Goal: Task Accomplishment & Management: Manage account settings

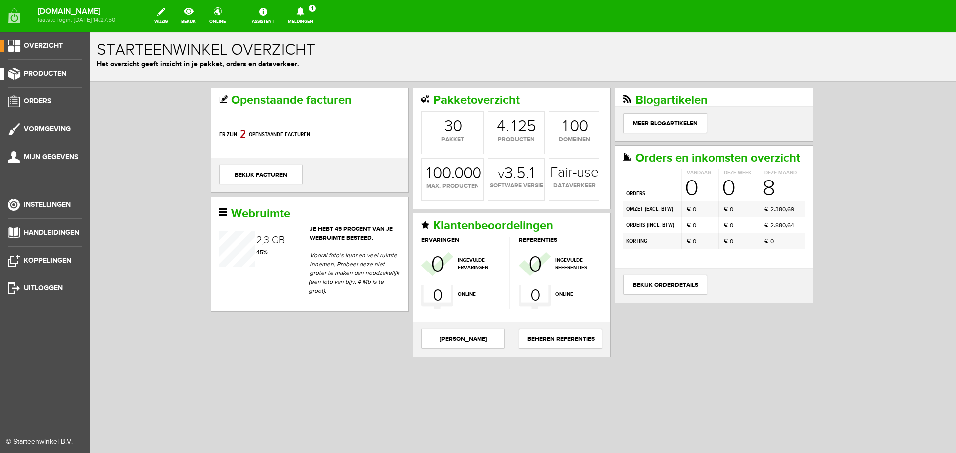
click at [41, 73] on span "Producten" at bounding box center [45, 73] width 42 height 8
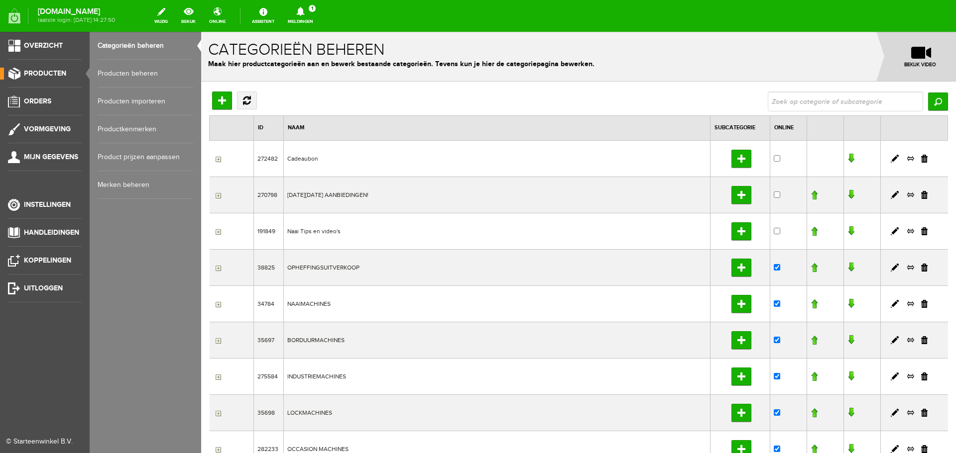
click at [113, 73] on link "Producten beheren" at bounding box center [146, 74] width 96 height 28
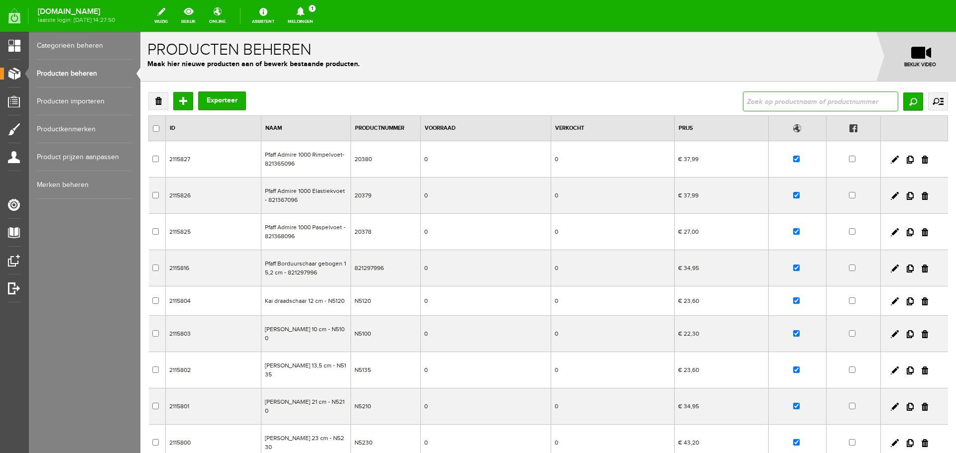
click at [755, 103] on input "text" at bounding box center [820, 102] width 155 height 20
type input "6605"
click at [907, 101] on input "Zoeken" at bounding box center [913, 102] width 20 height 18
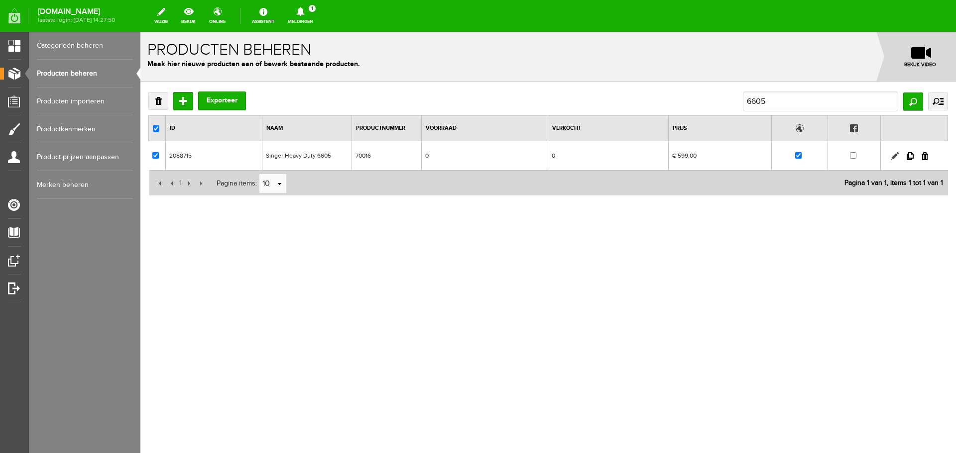
click at [892, 155] on link at bounding box center [894, 156] width 8 height 8
checkbox input "true"
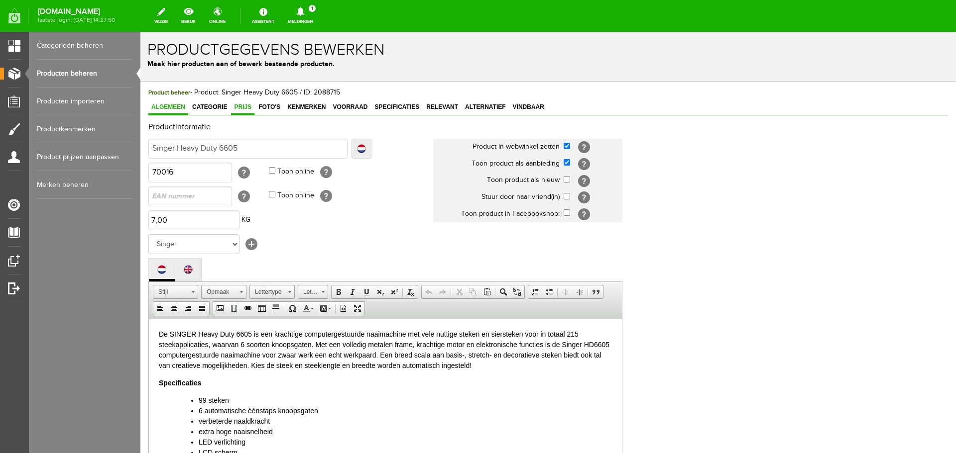
click at [245, 106] on span "Prijs" at bounding box center [242, 107] width 23 height 7
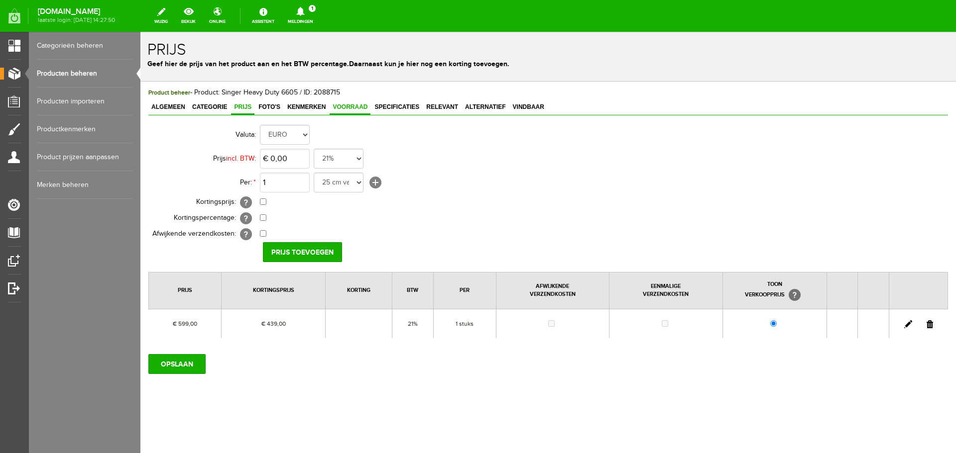
click at [337, 107] on span "Voorraad" at bounding box center [349, 107] width 41 height 7
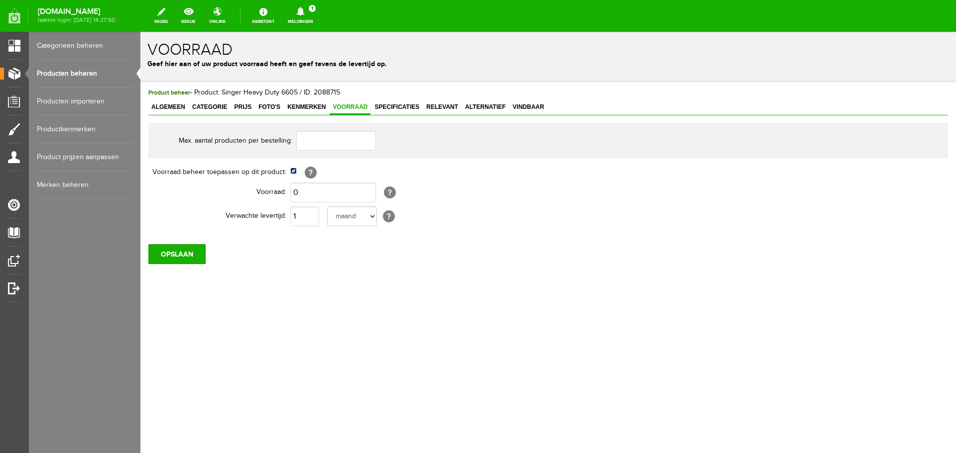
click at [296, 169] on input "checkbox" at bounding box center [293, 171] width 6 height 6
checkbox input "false"
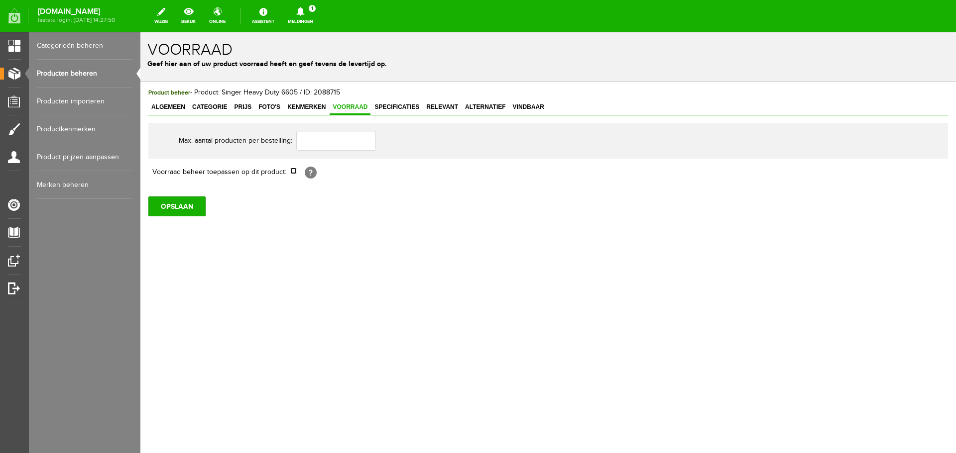
click at [293, 174] on input "checkbox" at bounding box center [293, 171] width 6 height 6
checkbox input "true"
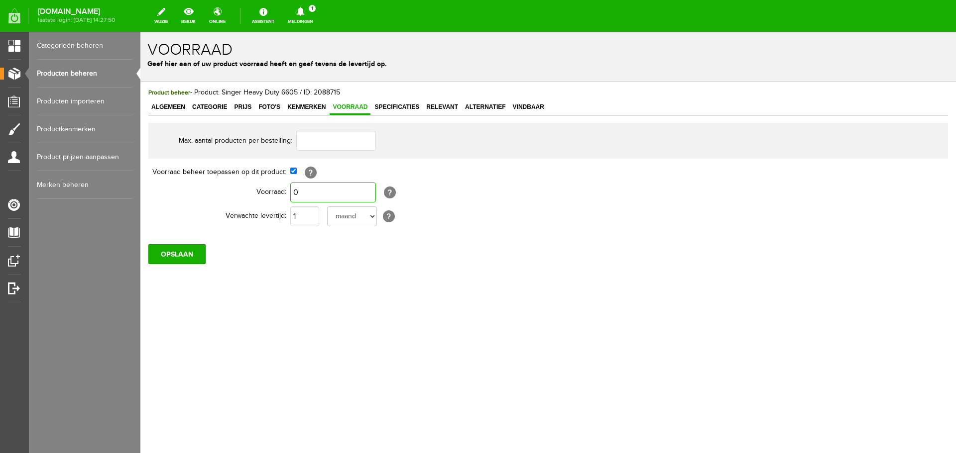
click at [299, 192] on input "0" at bounding box center [333, 193] width 86 height 20
type input "1"
click at [368, 215] on select "dag dagen week weken maand maanden jaar jaren werkdagen" at bounding box center [352, 217] width 50 height 20
select select "day"
click at [327, 207] on select "dag dagen week weken maand maanden jaar jaren werkdagen" at bounding box center [352, 217] width 50 height 20
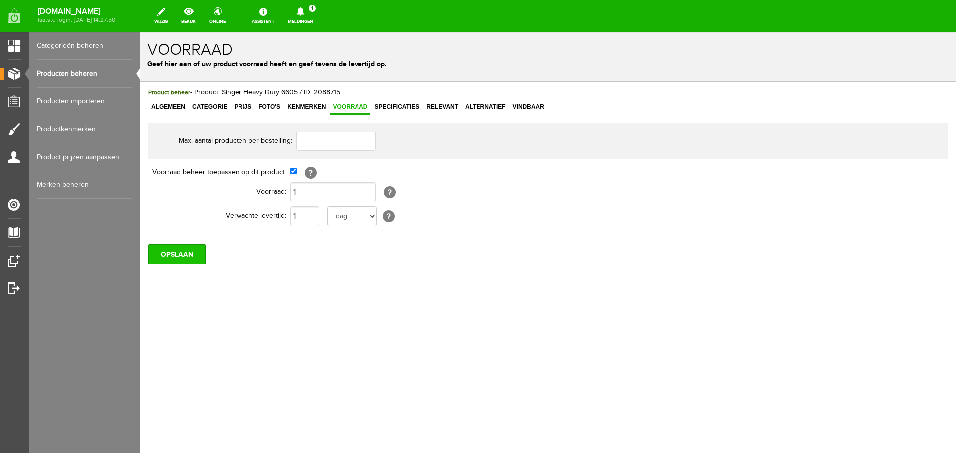
click at [183, 257] on input "OPSLAAN" at bounding box center [176, 254] width 57 height 20
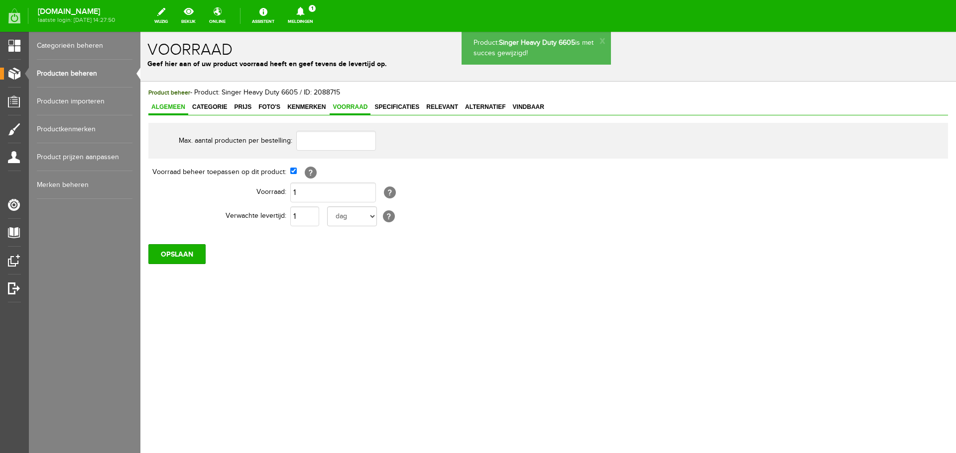
click at [162, 107] on span "Algemeen" at bounding box center [168, 107] width 40 height 7
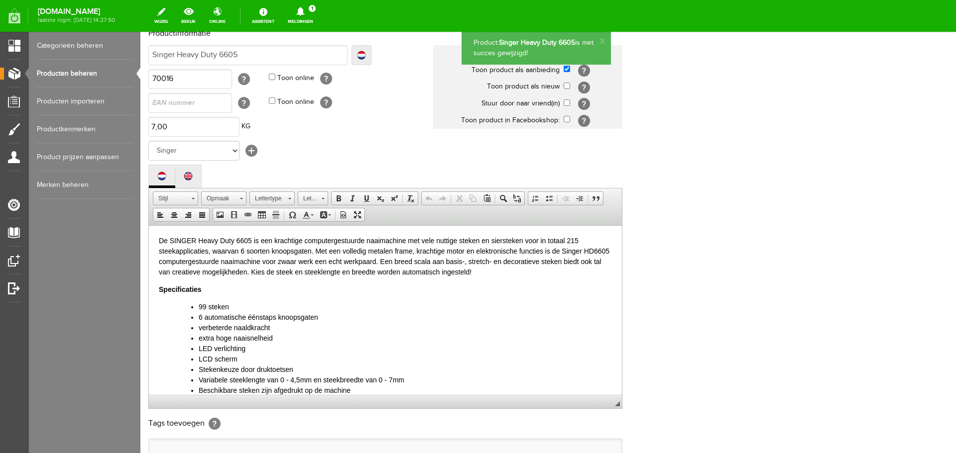
scroll to position [219, 0]
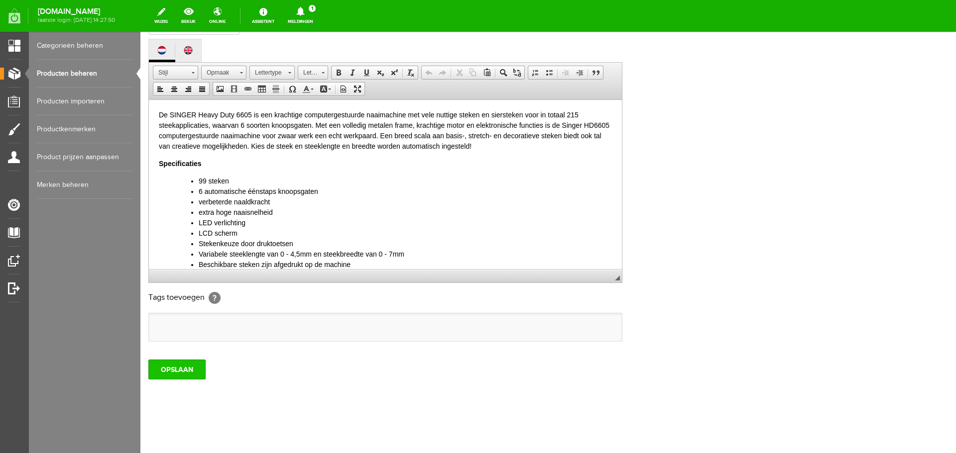
click at [162, 365] on input "OPSLAAN" at bounding box center [176, 370] width 57 height 20
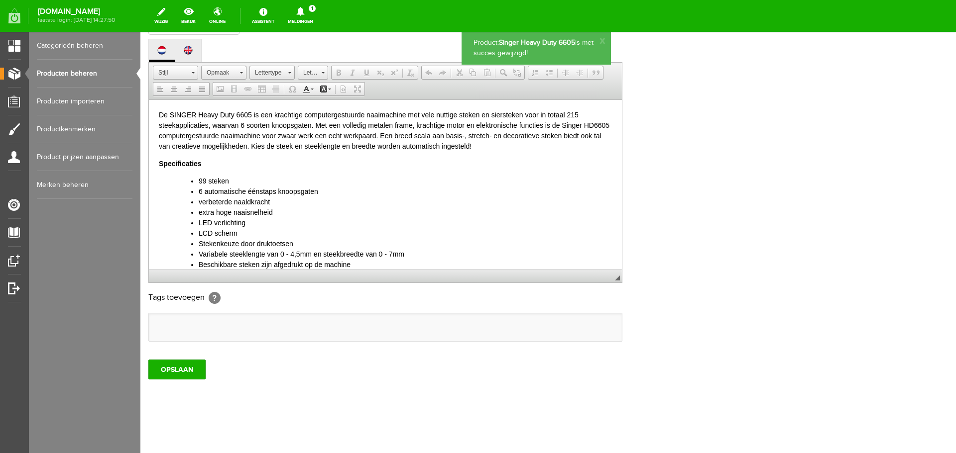
scroll to position [0, 0]
click at [62, 70] on link "Producten beheren" at bounding box center [85, 74] width 96 height 28
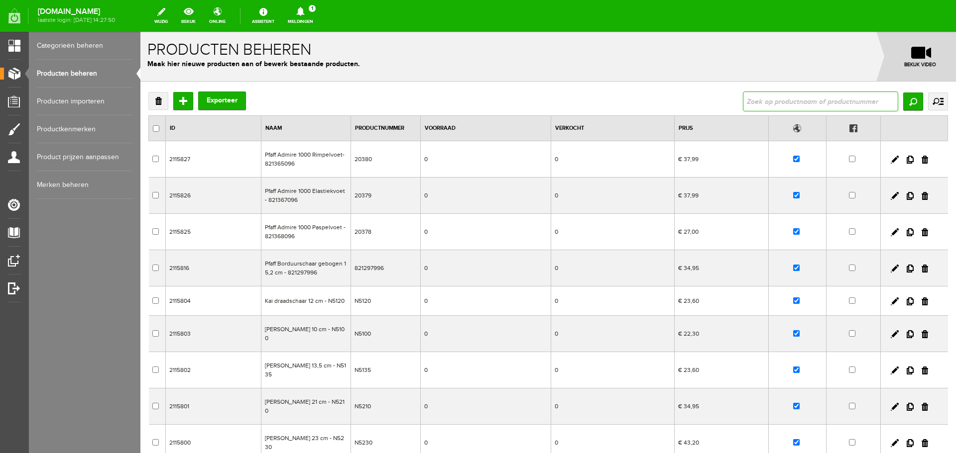
click at [760, 100] on input "text" at bounding box center [820, 102] width 155 height 20
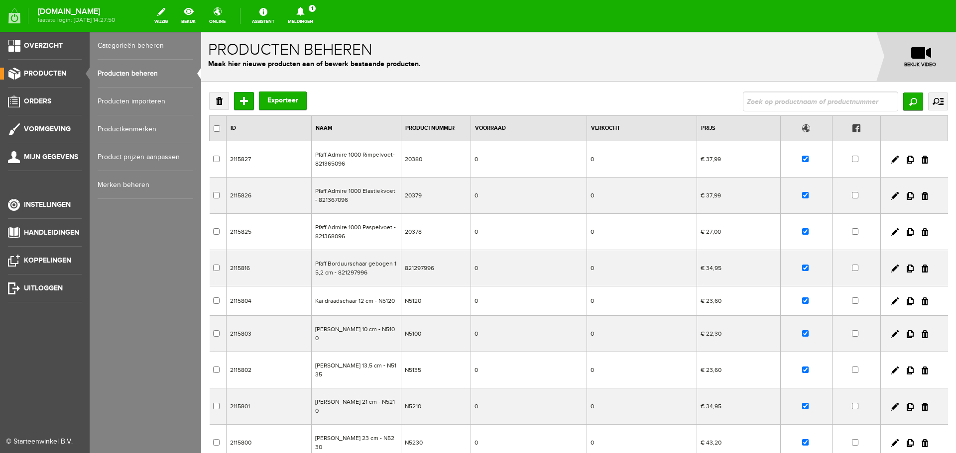
click at [49, 74] on span "Producten" at bounding box center [45, 73] width 42 height 8
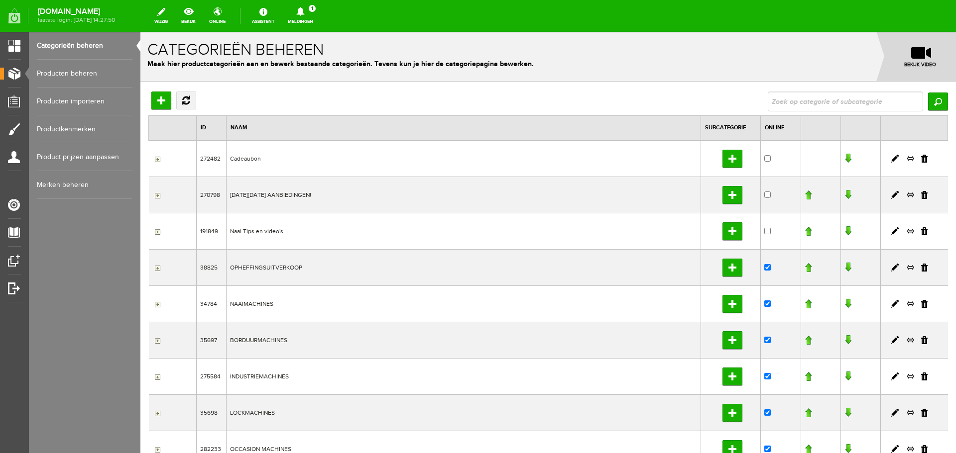
click at [64, 72] on link "Producten beheren" at bounding box center [85, 74] width 96 height 28
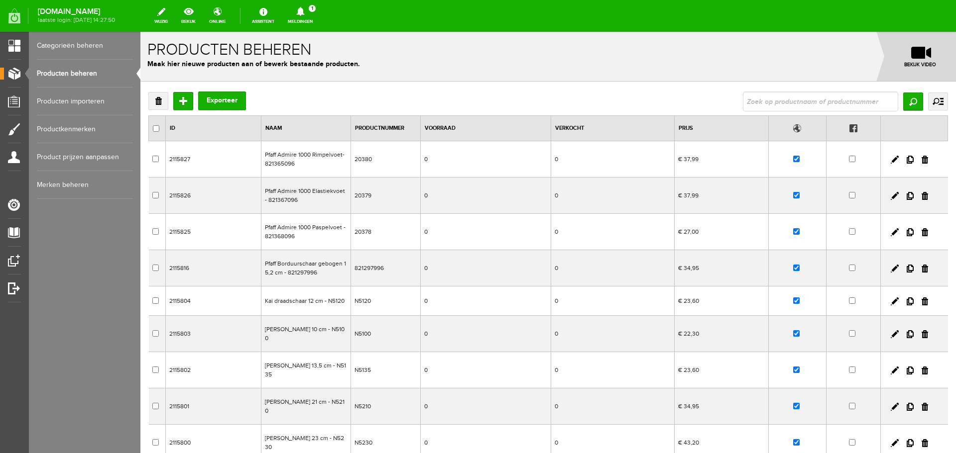
click at [50, 98] on link "Producten importeren" at bounding box center [85, 102] width 96 height 28
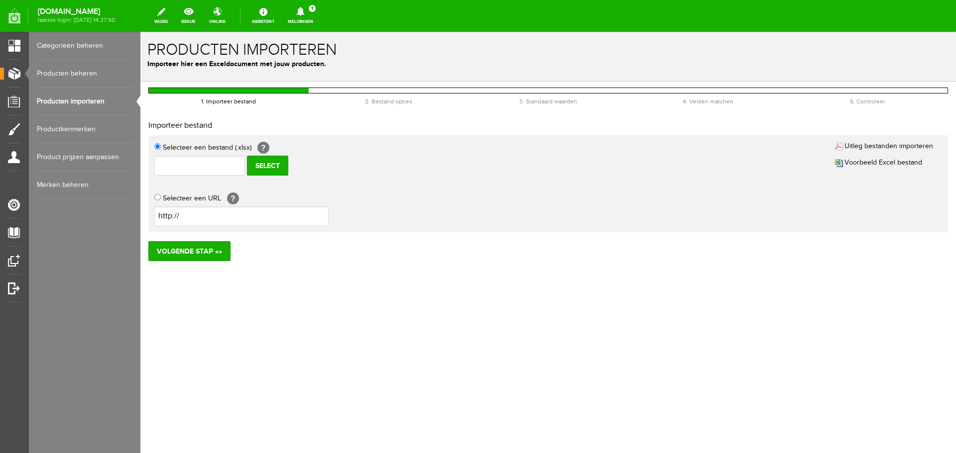
click at [52, 73] on link "Producten beheren" at bounding box center [85, 74] width 96 height 28
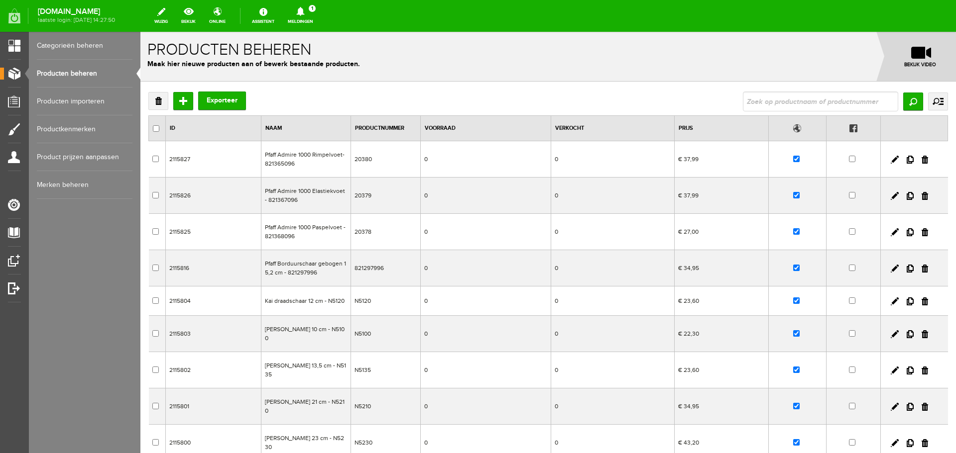
click at [53, 44] on link "Categorieën beheren" at bounding box center [85, 46] width 96 height 28
